Goal: Information Seeking & Learning: Learn about a topic

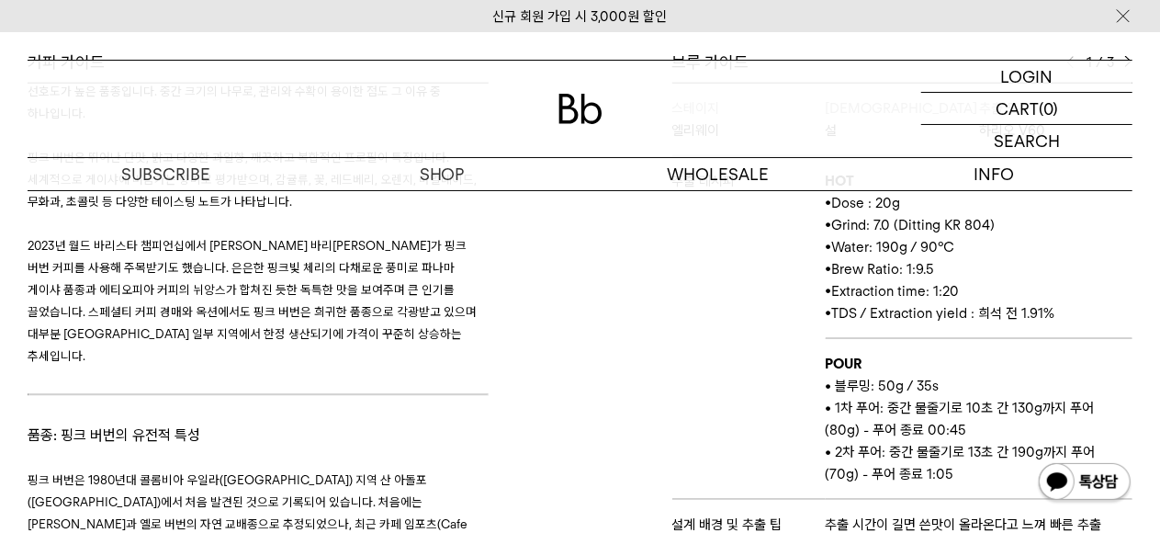
scroll to position [2289, 0]
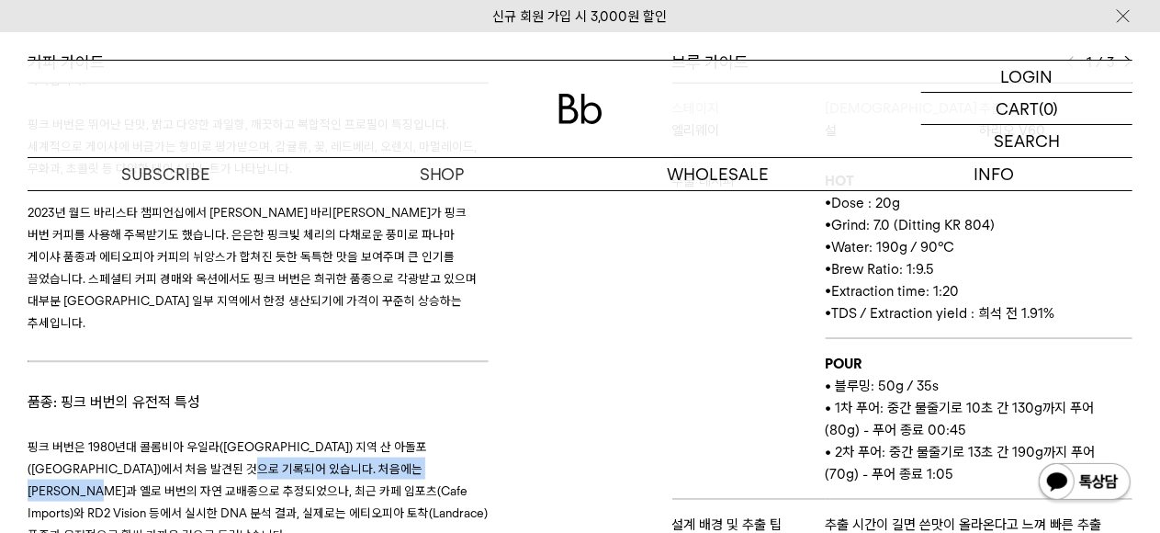
drag, startPoint x: 198, startPoint y: 273, endPoint x: 456, endPoint y: 276, distance: 257.2
click at [456, 439] on span "핑크 버번은 1980년대 콜롬비아 우일라(Huila) 지역 산 아돌포(San Adolfo)에서 처음 발견된 것으로 기록되어 있습니다. 처음에는…" at bounding box center [258, 490] width 460 height 103
copy span "레드 버번과 옐로 버번의 자연 교배종으로 추정되었으나"
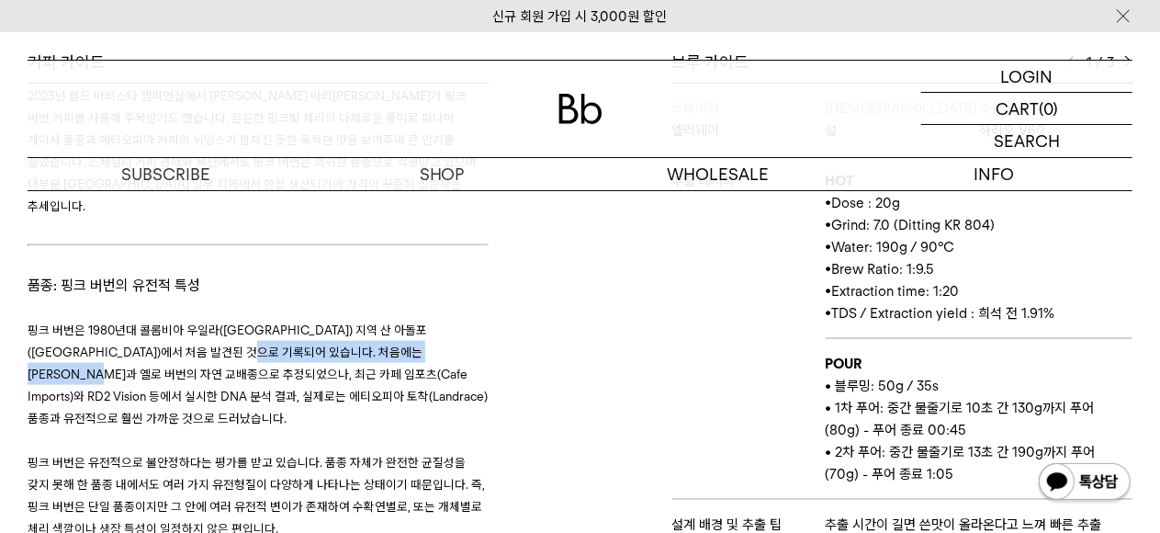
scroll to position [2410, 0]
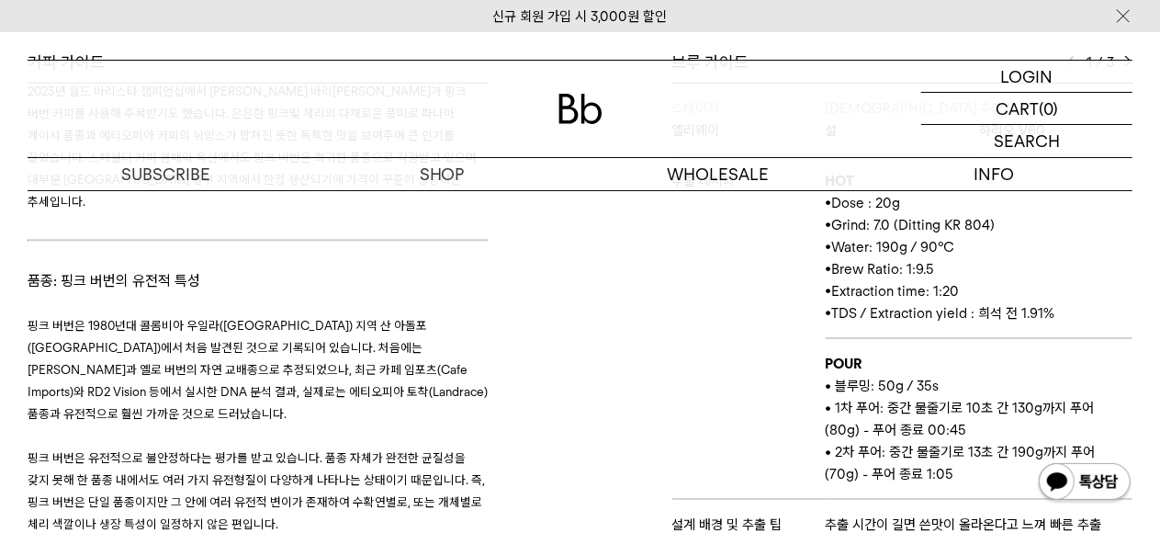
drag, startPoint x: 137, startPoint y: 412, endPoint x: 250, endPoint y: 457, distance: 121.6
copy span "핑크 버번 나무 중에서는 붉은 체리, 분홍 체리, 심지어 노란 체리를 맺는 개체가 섞여 있고, 생장 상태나 수확 시기, 맛의 특성에도 차이가 …"
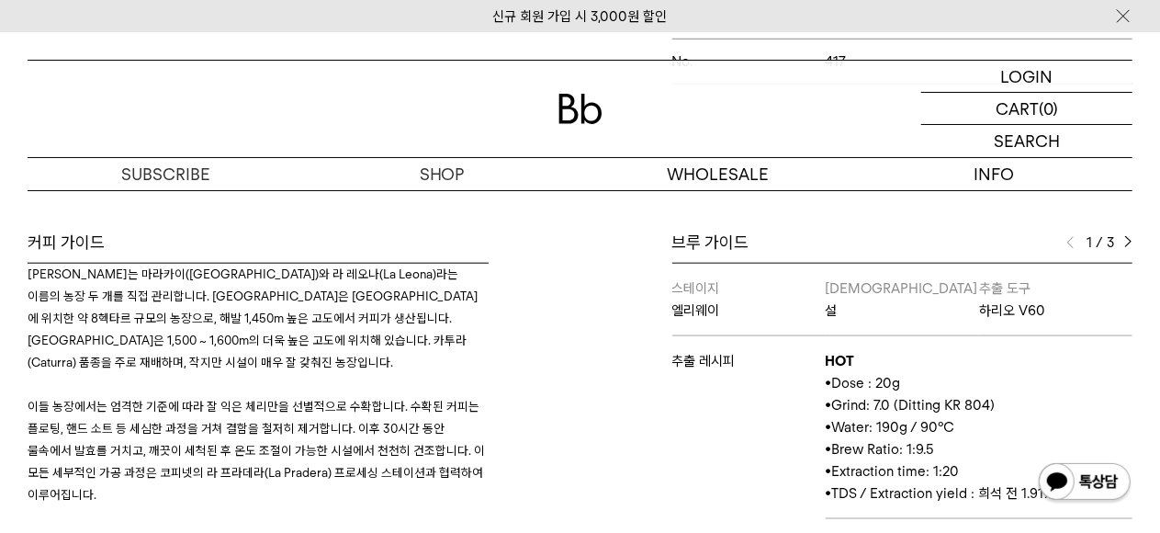
scroll to position [0, 0]
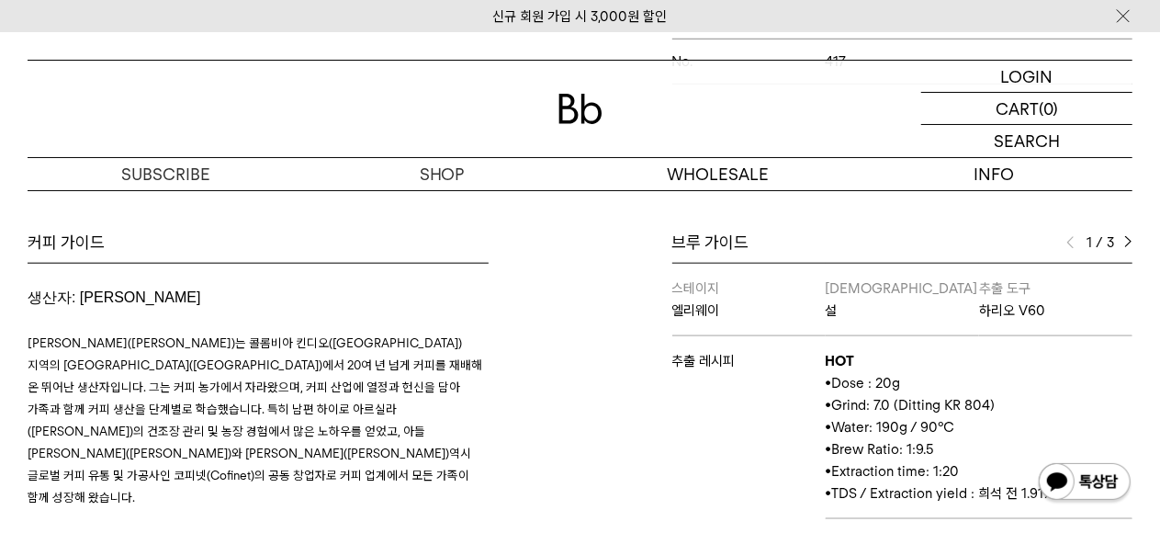
click at [759, 350] on p "추출 레시피" at bounding box center [748, 361] width 153 height 22
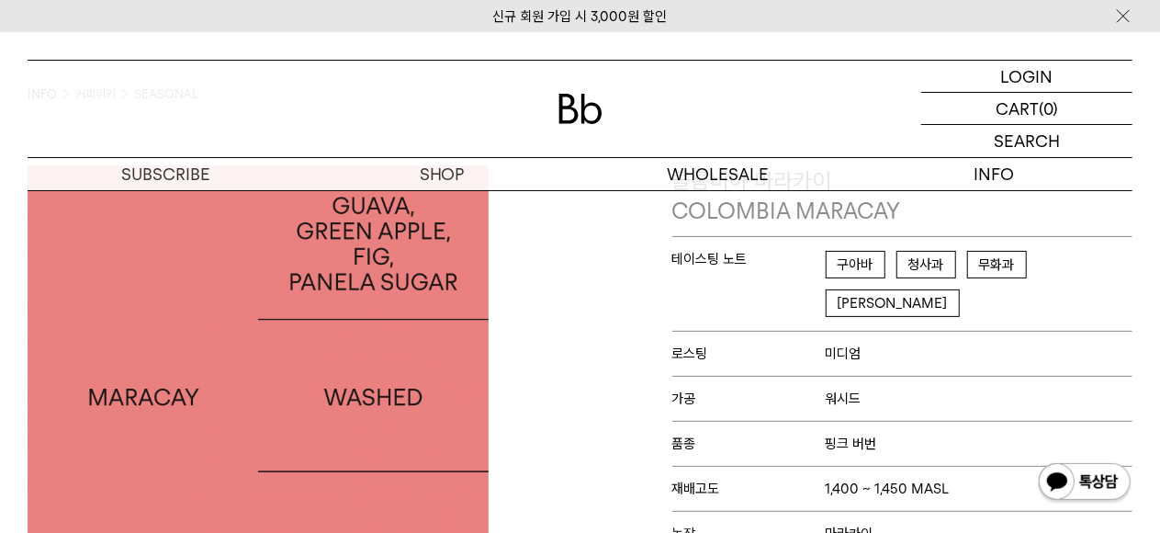
scroll to position [108, 0]
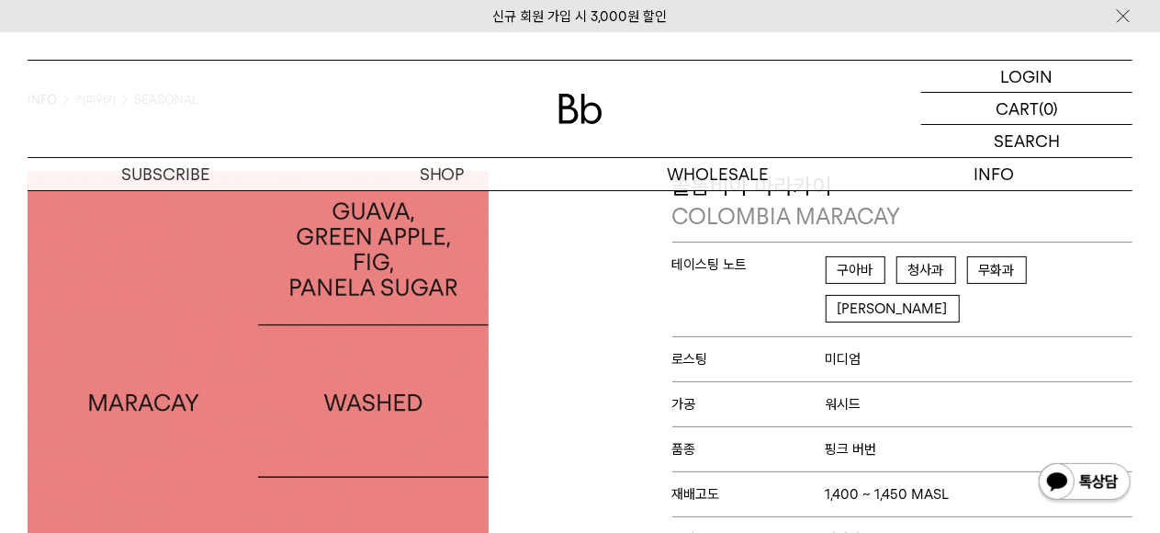
click at [693, 426] on p "품종 핑크 버번" at bounding box center [902, 448] width 461 height 45
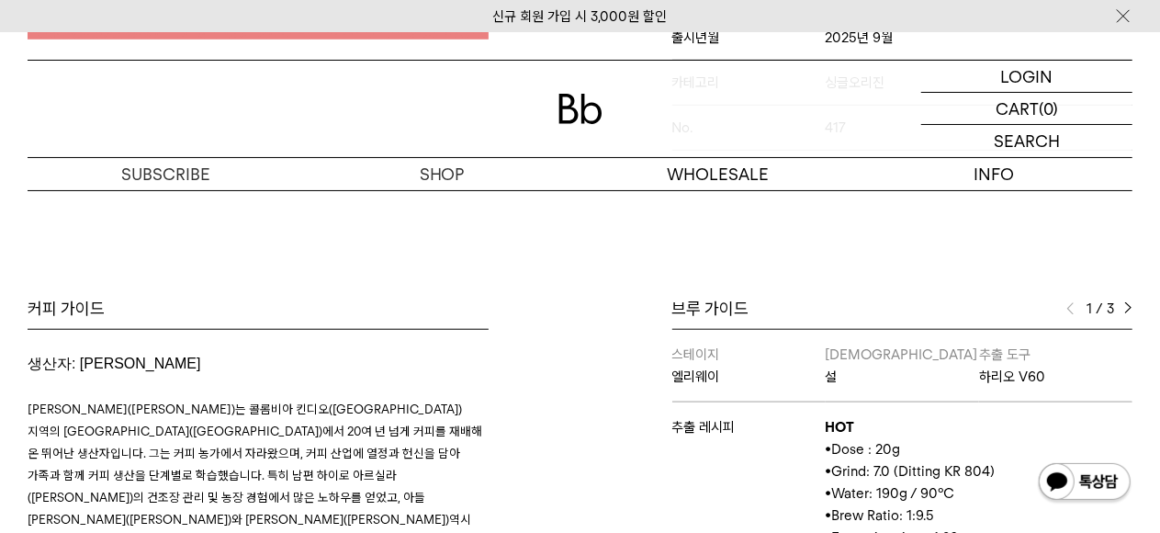
scroll to position [698, 0]
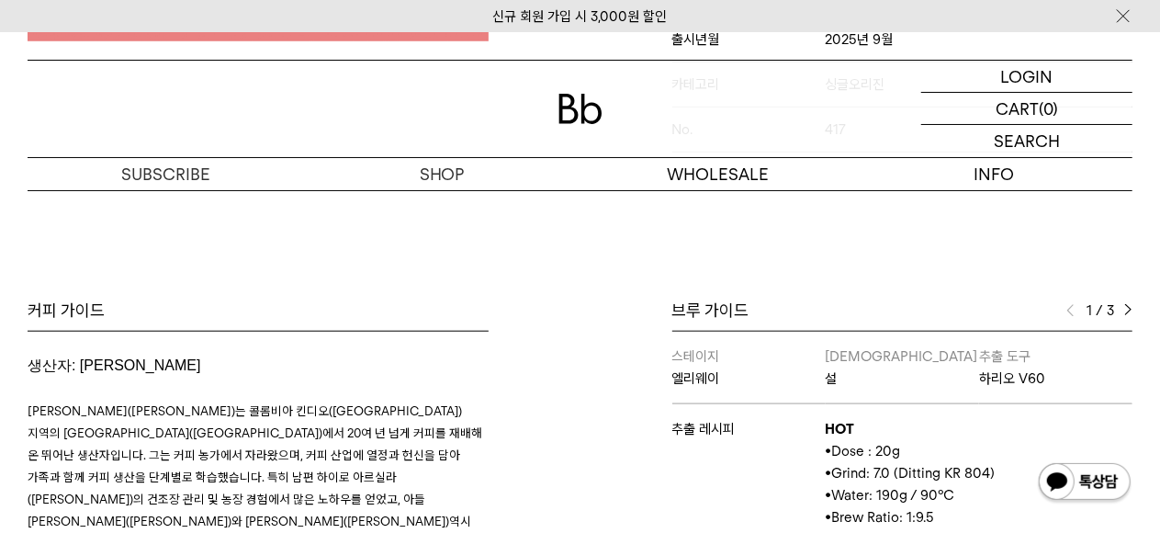
click at [1130, 304] on img at bounding box center [1128, 310] width 8 height 13
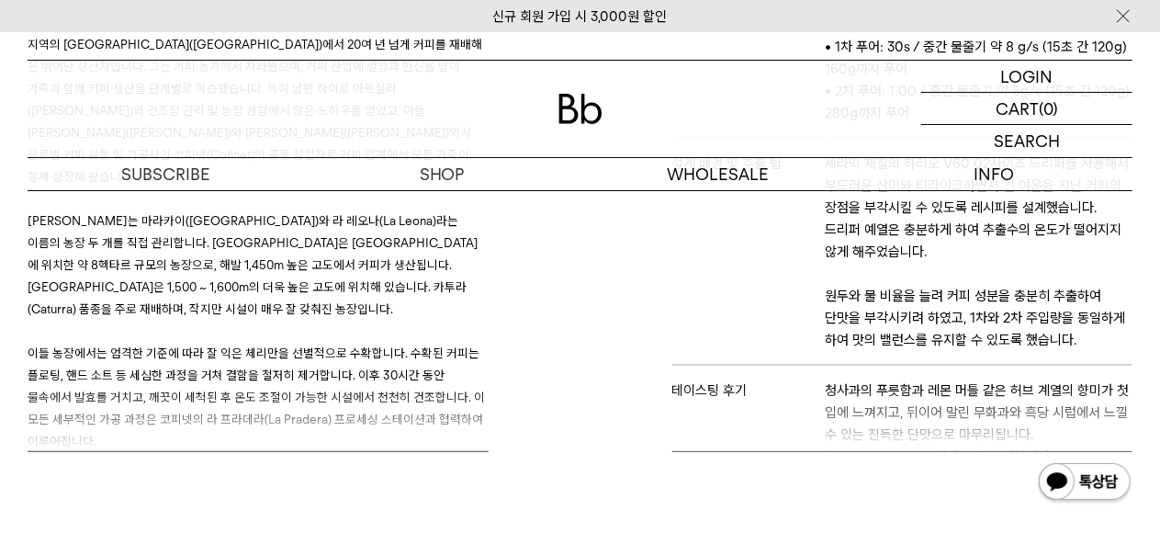
scroll to position [248, 0]
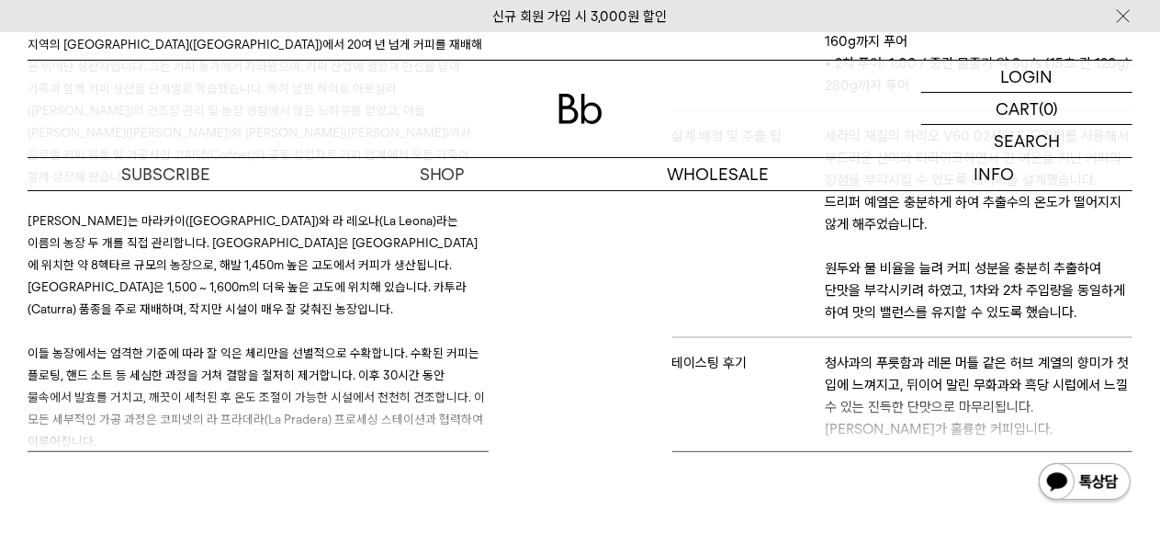
click at [622, 255] on div "브루 가이드 2 / 3 스테이지 엘리웨이 바리스타 설 추출 도구 하리오 V60 추출 레시피 HOT • Dose : 20g • Grind: 7.…" at bounding box center [861, 181] width 562 height 541
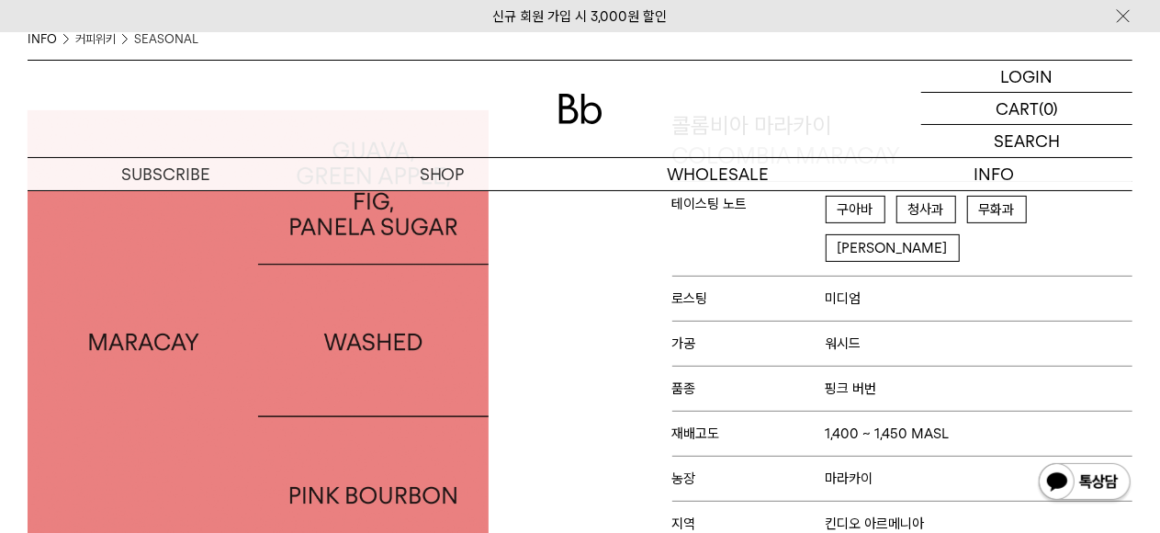
scroll to position [0, 0]
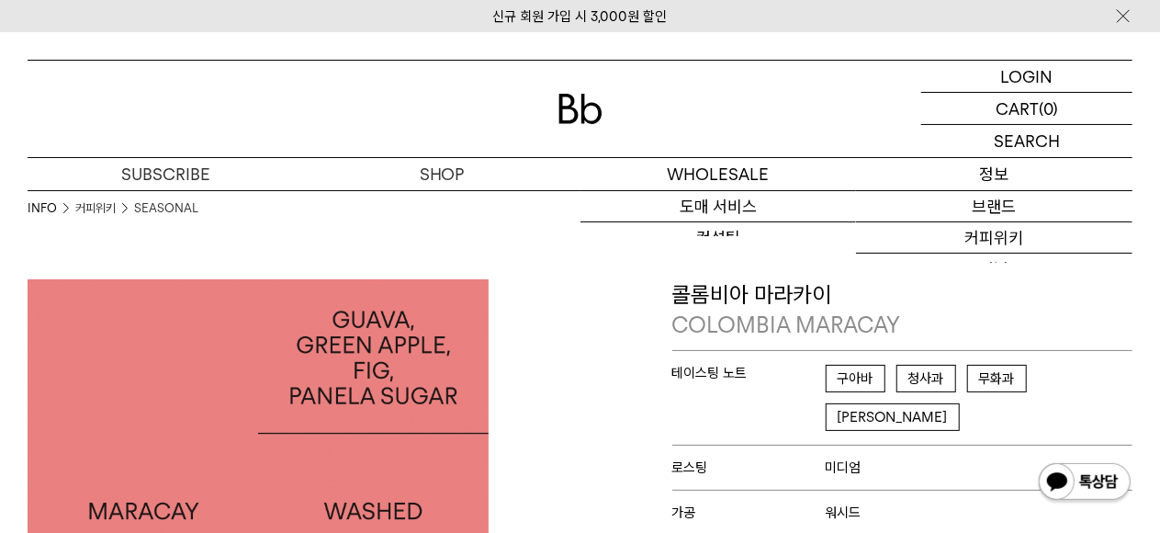
drag, startPoint x: 0, startPoint y: 0, endPoint x: 961, endPoint y: 184, distance: 978.2
click at [961, 184] on div "SUBSCRIBE 구독 커피 구독하기 샘플러 체험하기 오피스 커피구독 SHOP 숍 원두 드립백/콜드브루/캡슐 선물세트 커피용품 프로그램 WHO…" at bounding box center [580, 173] width 1105 height 33
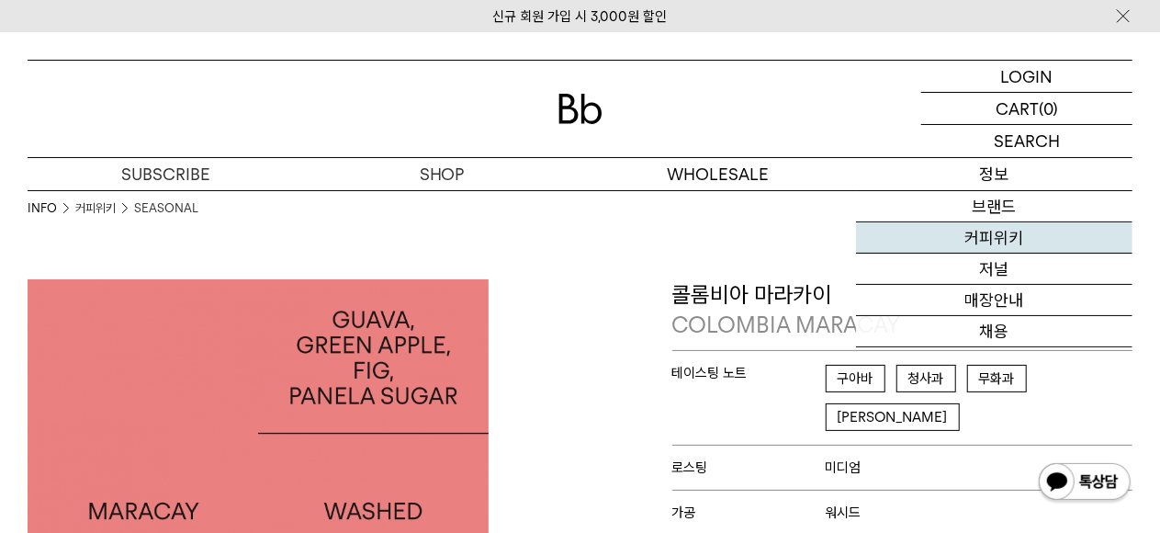
click at [993, 242] on link "커피위키" at bounding box center [994, 237] width 276 height 31
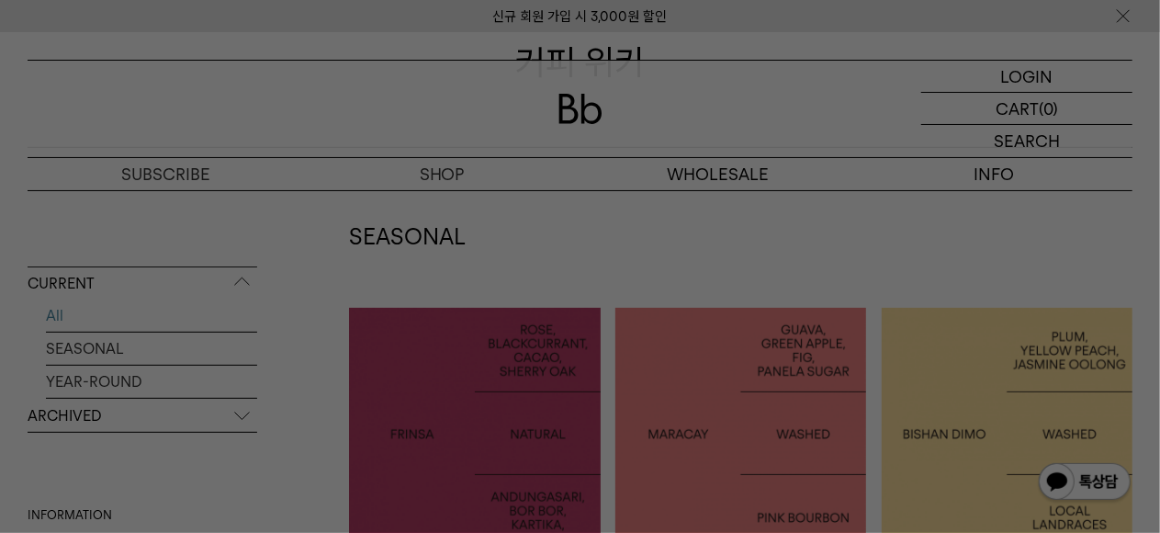
click at [478, 399] on div at bounding box center [580, 266] width 1160 height 533
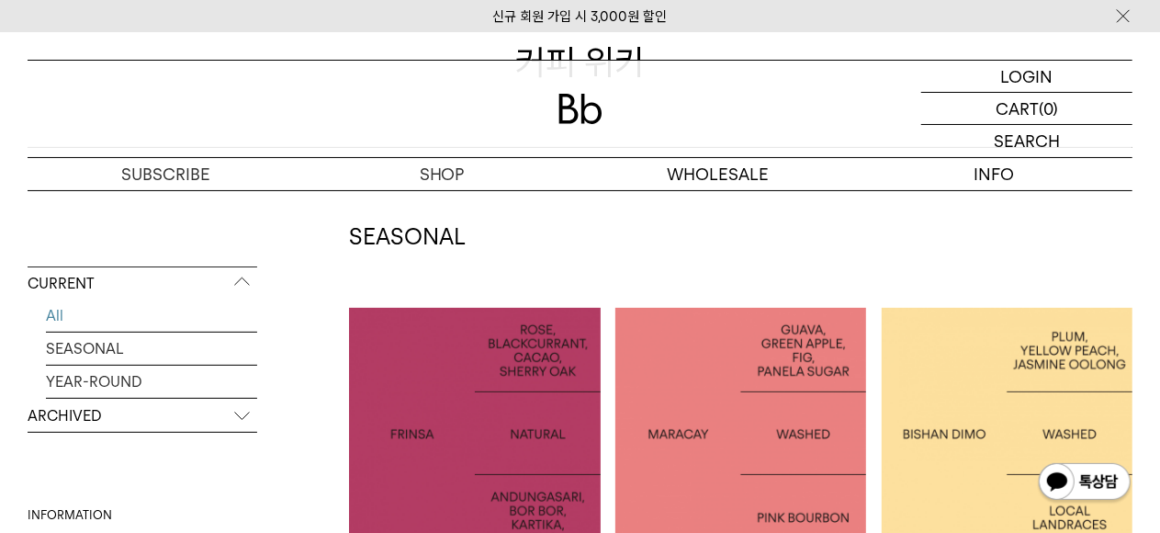
click at [496, 411] on p "INDONESIA FRINSA NATURAL" at bounding box center [475, 432] width 252 height 55
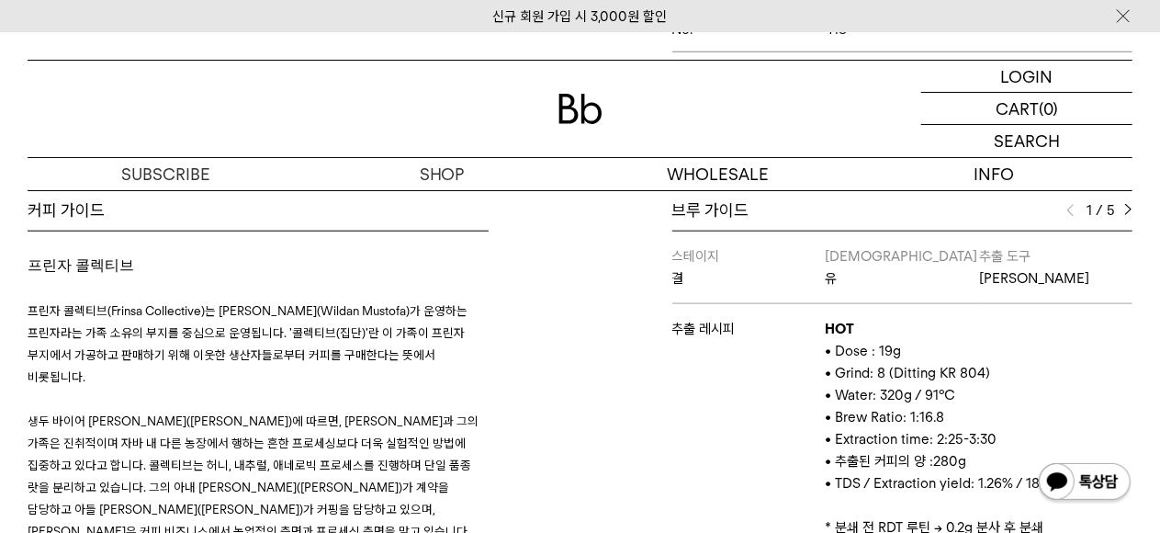
scroll to position [722, 0]
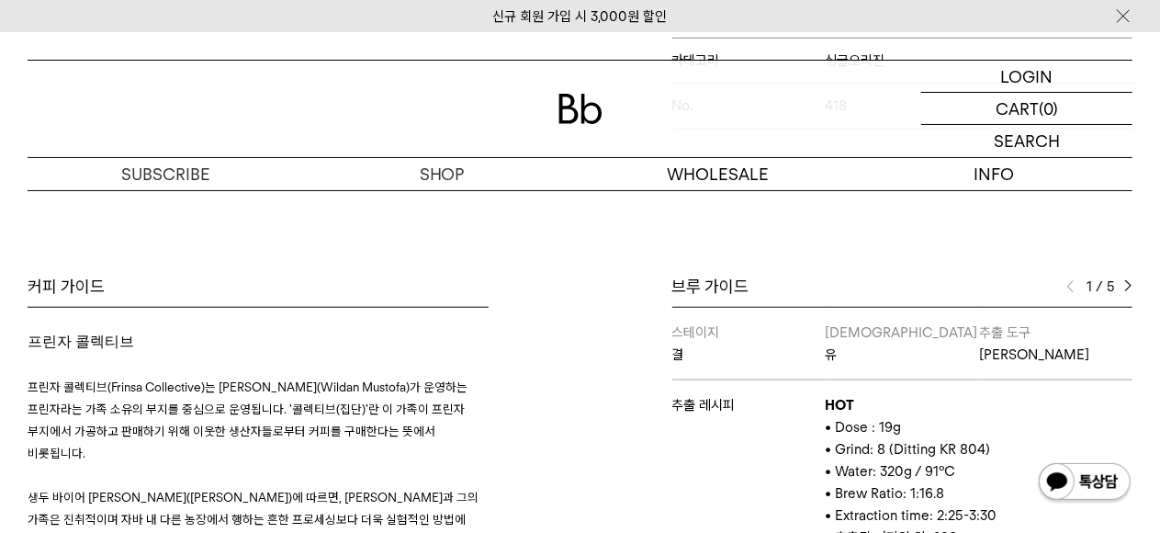
click at [1129, 280] on img at bounding box center [1128, 286] width 8 height 13
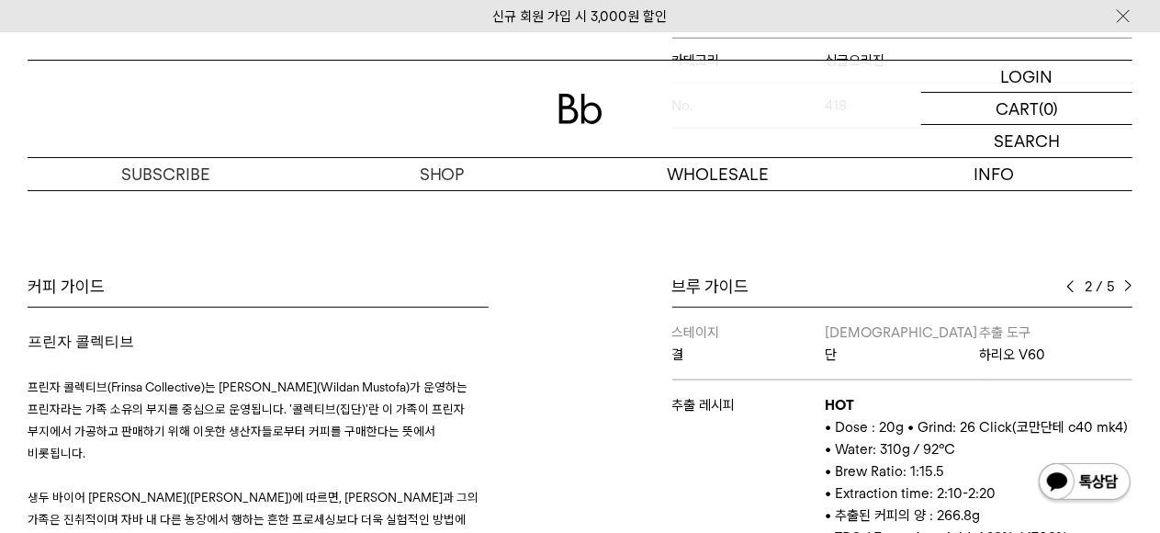
click at [1129, 280] on img at bounding box center [1128, 286] width 8 height 13
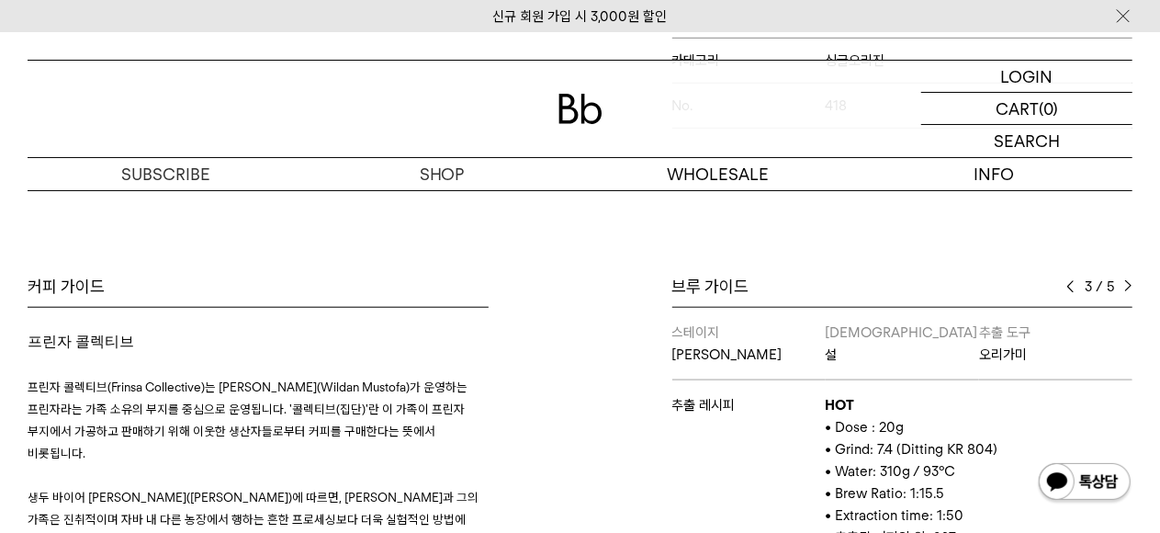
click at [1129, 280] on img at bounding box center [1128, 286] width 8 height 13
click at [1067, 280] on img at bounding box center [1070, 286] width 8 height 13
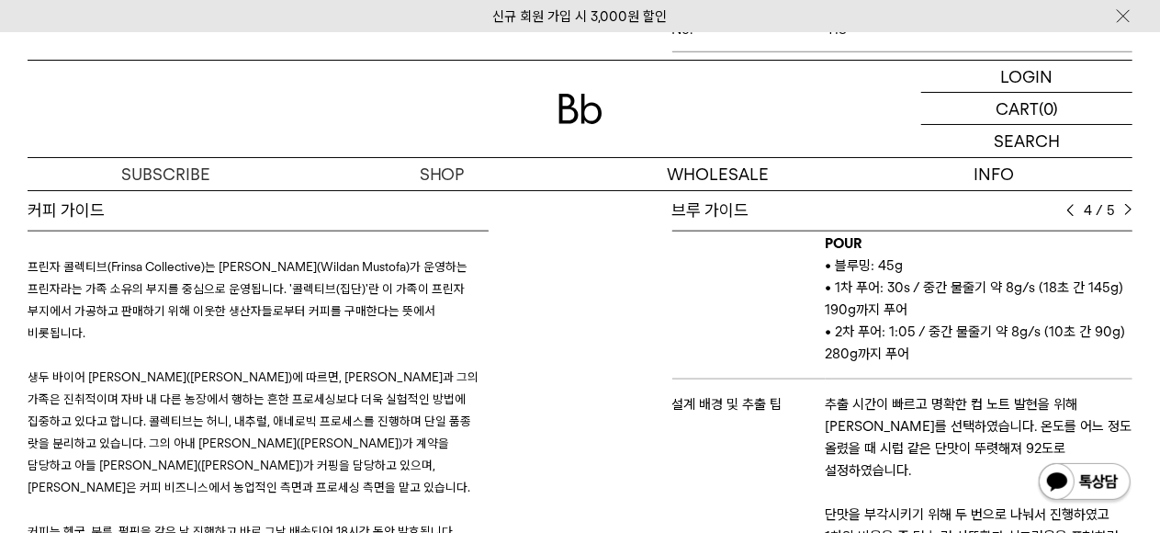
scroll to position [39, 0]
